Goal: Information Seeking & Learning: Learn about a topic

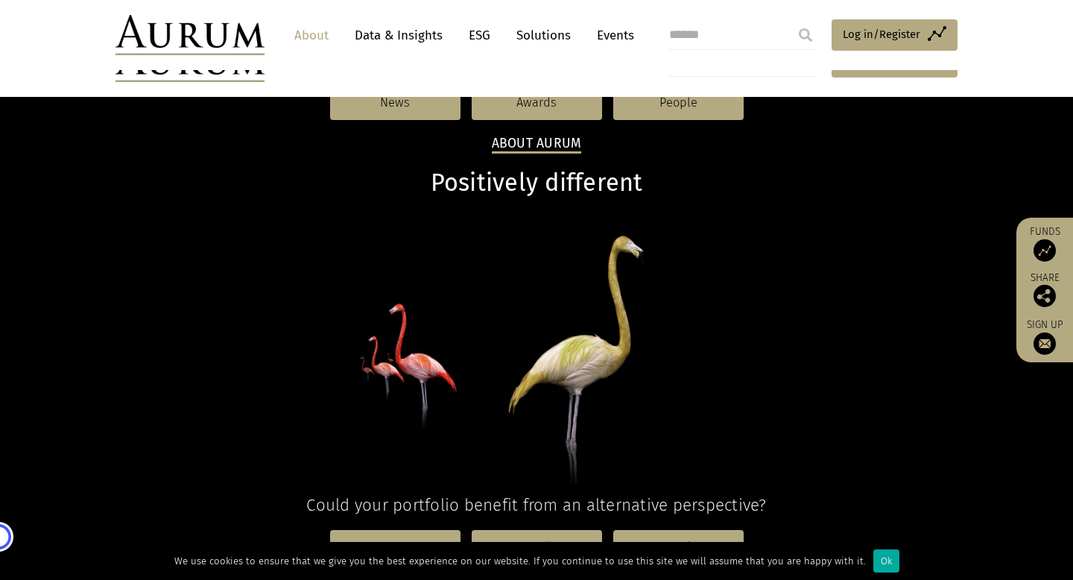
scroll to position [1643, 0]
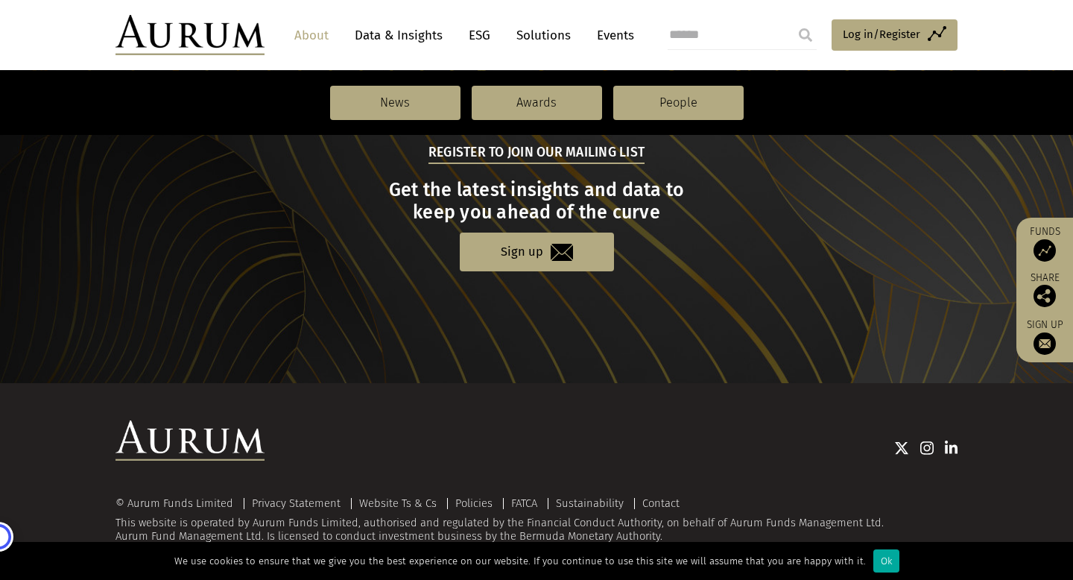
click at [483, 31] on link "ESG" at bounding box center [479, 36] width 37 height 28
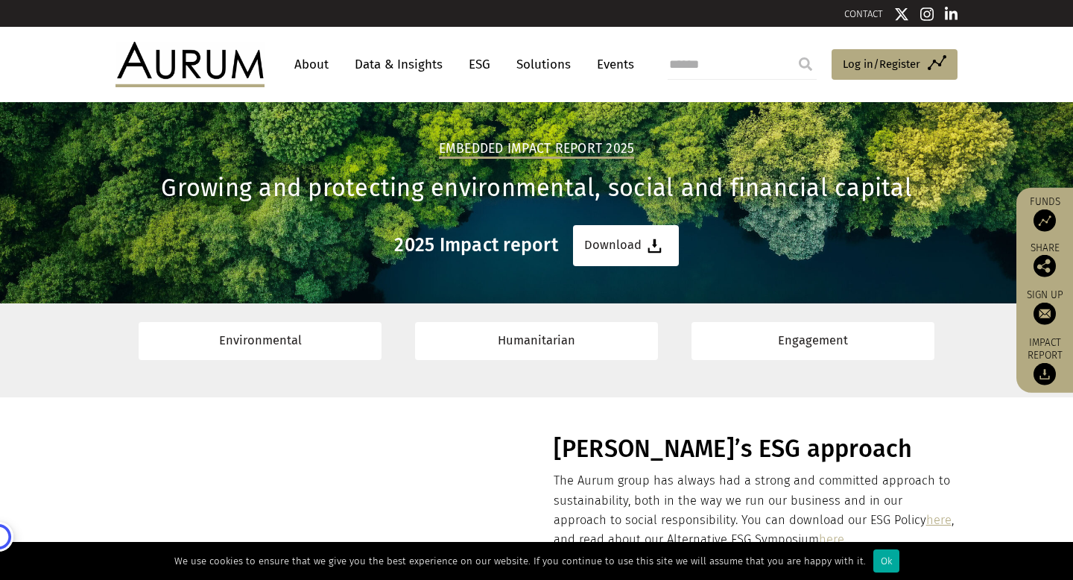
click at [305, 58] on link "About" at bounding box center [311, 65] width 49 height 28
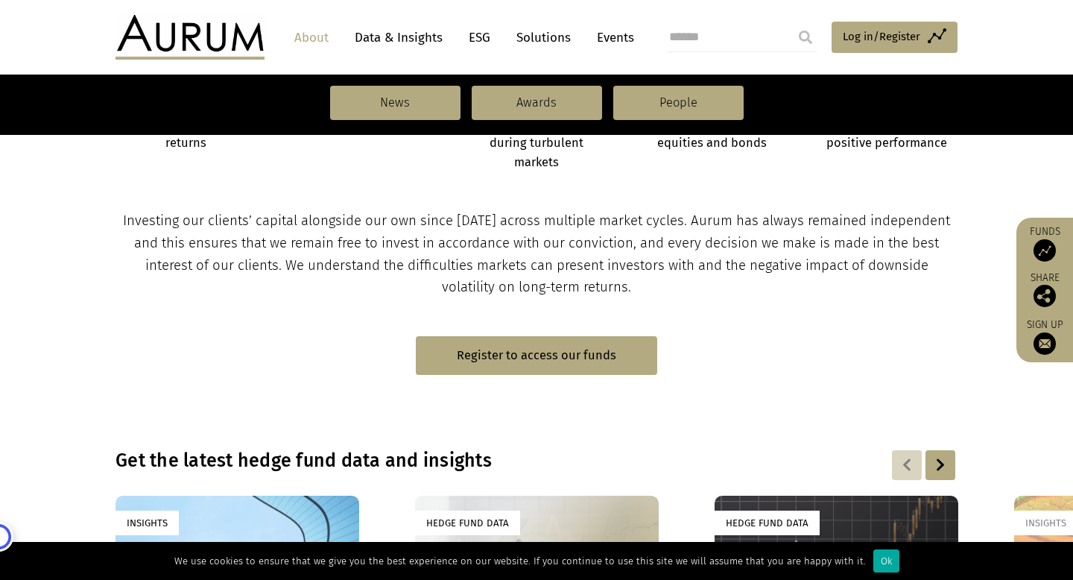
scroll to position [736, 0]
